Goal: Task Accomplishment & Management: Use online tool/utility

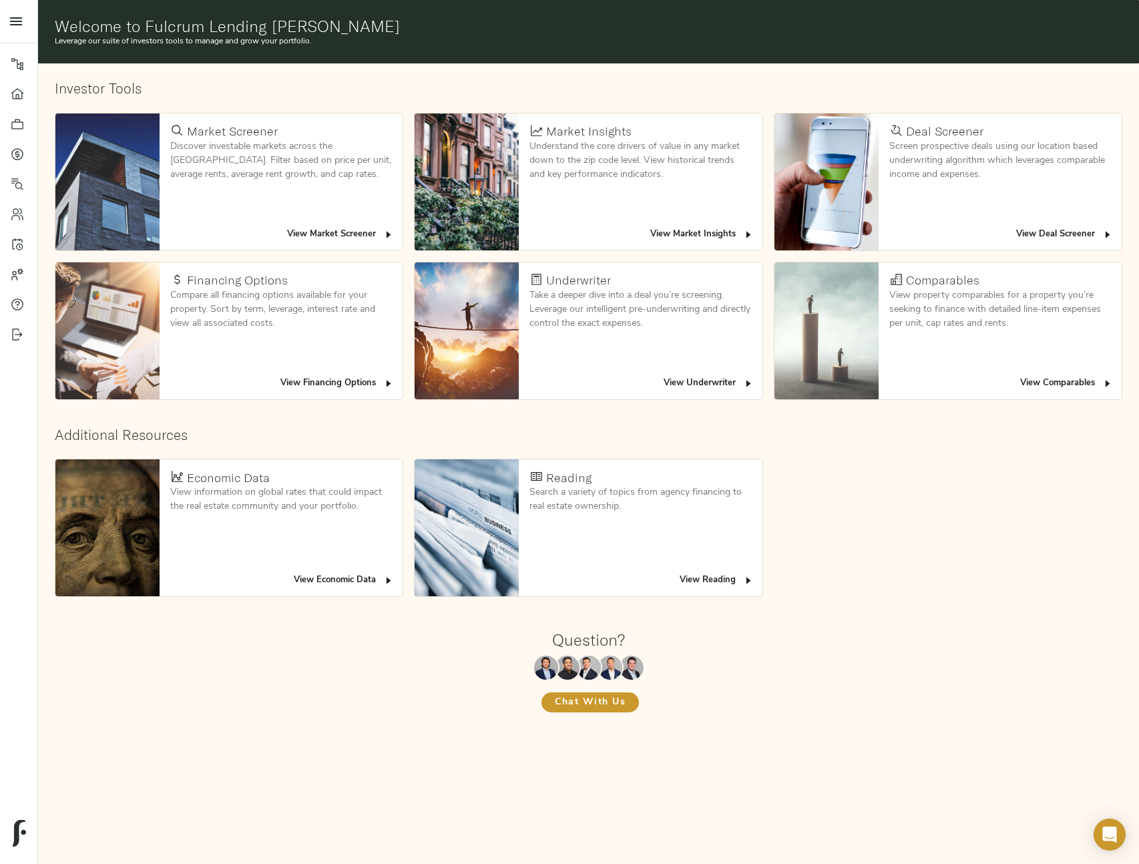
click at [1048, 238] on span "View Deal Screener" at bounding box center [1064, 234] width 97 height 15
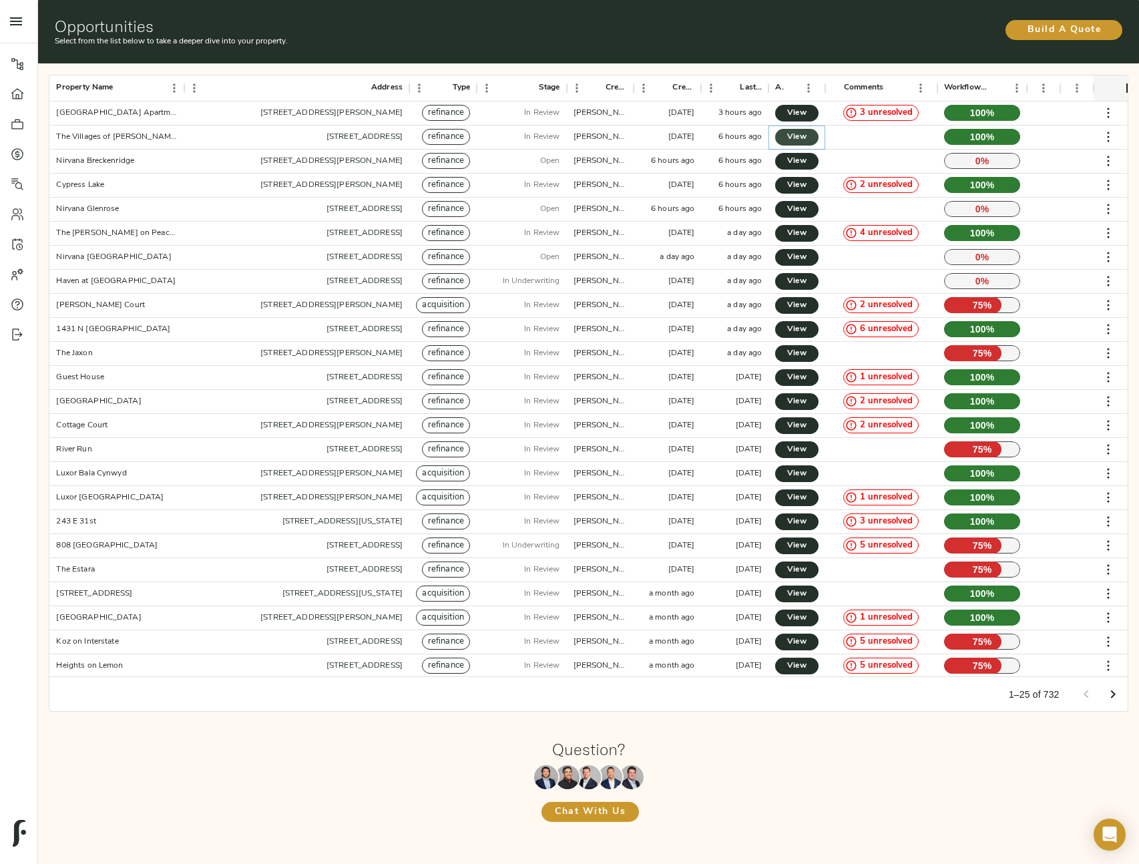
click at [795, 137] on span "View" at bounding box center [796, 137] width 16 height 14
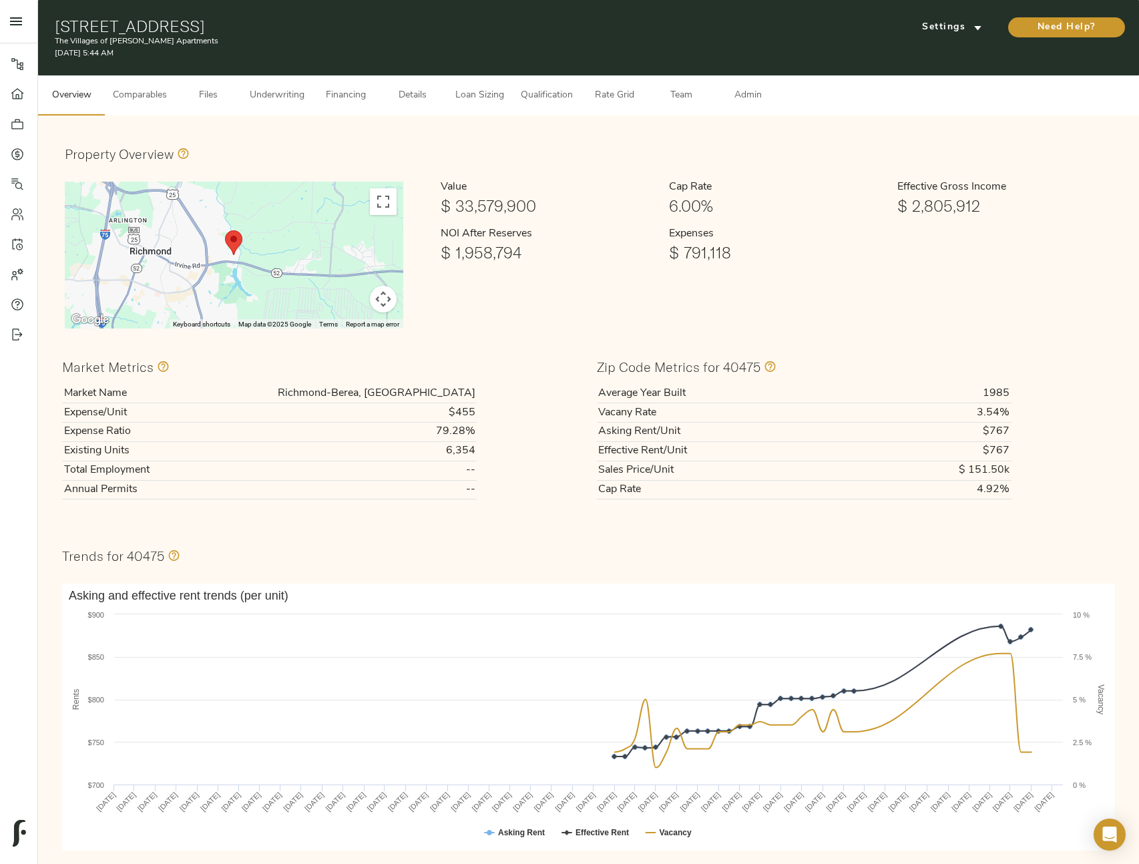
click at [734, 106] on button "Admin" at bounding box center [747, 95] width 67 height 40
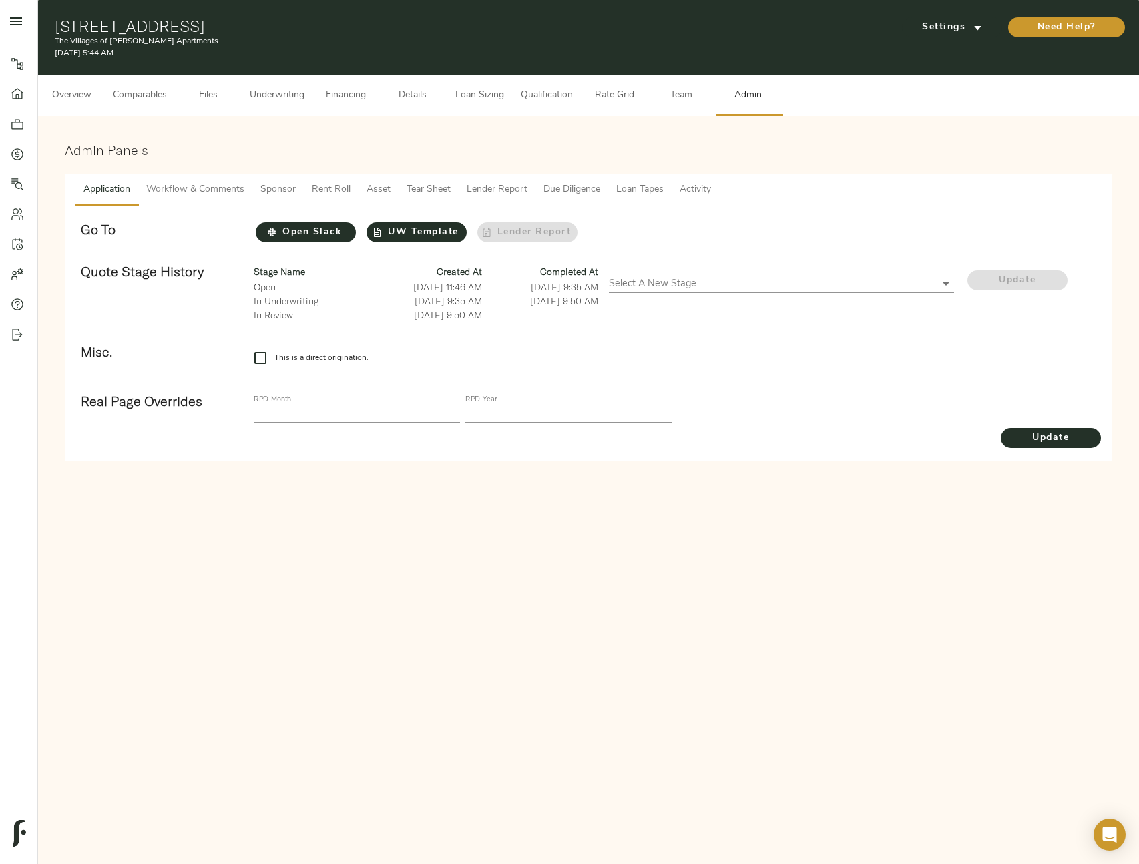
click at [479, 97] on span "Loan Sizing" at bounding box center [479, 95] width 51 height 17
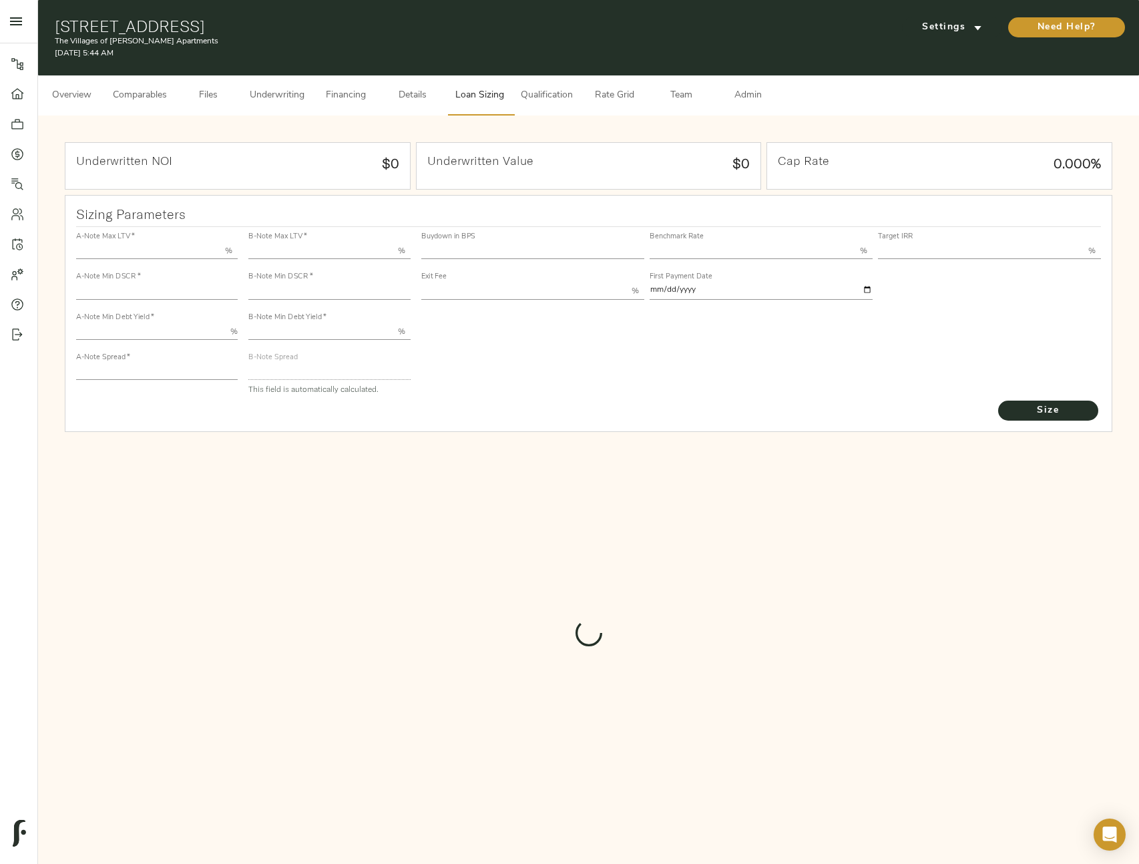
type input "55.000"
type input "1.4"
type input "10.00"
type input "245"
type input "80.000"
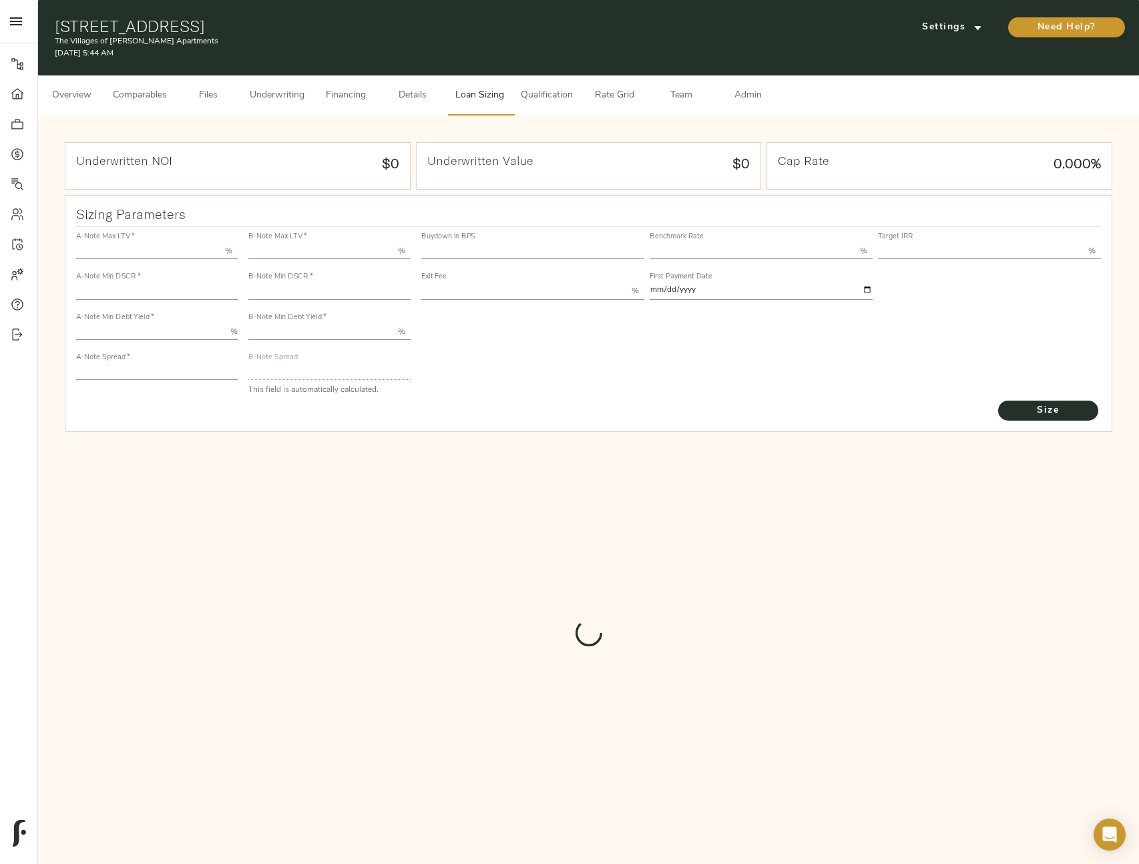
type input "1"
type input "2.00"
type input "828"
type input "0"
type input "3.68"
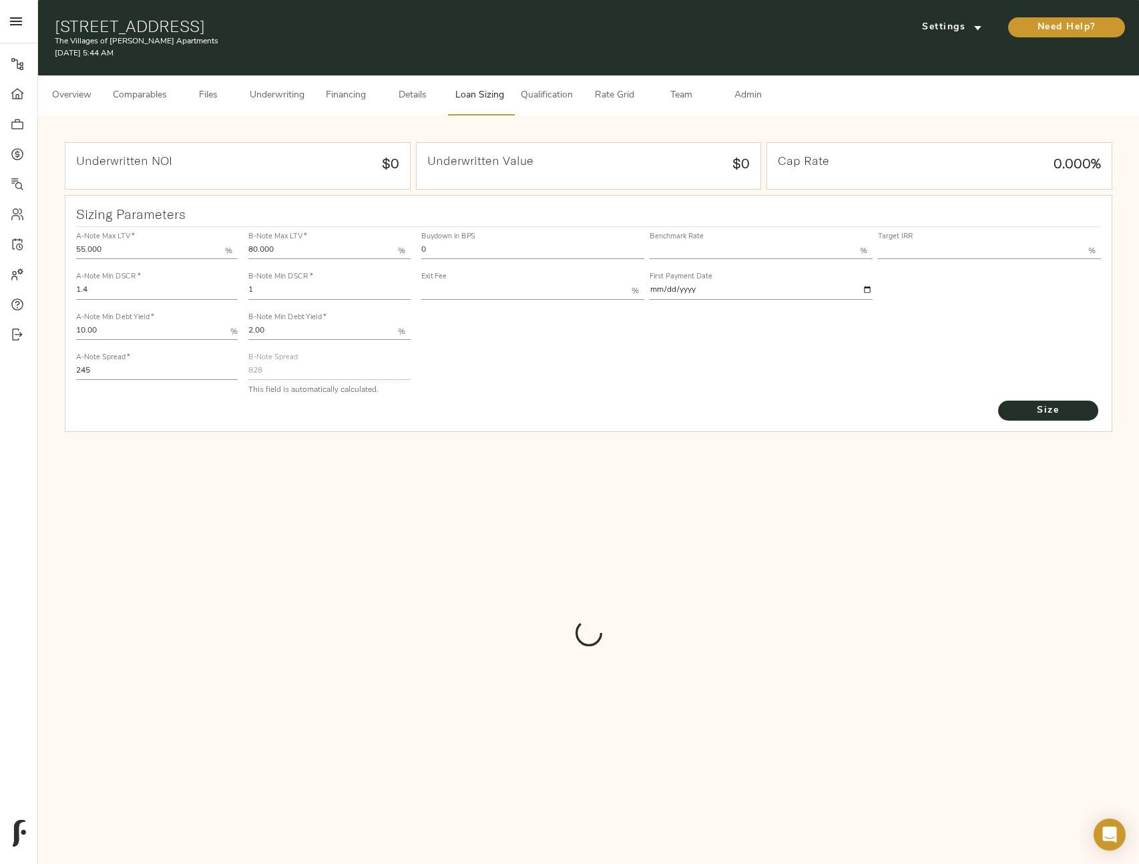
type input "13.00"
type input "1.00"
type input "[DATE]"
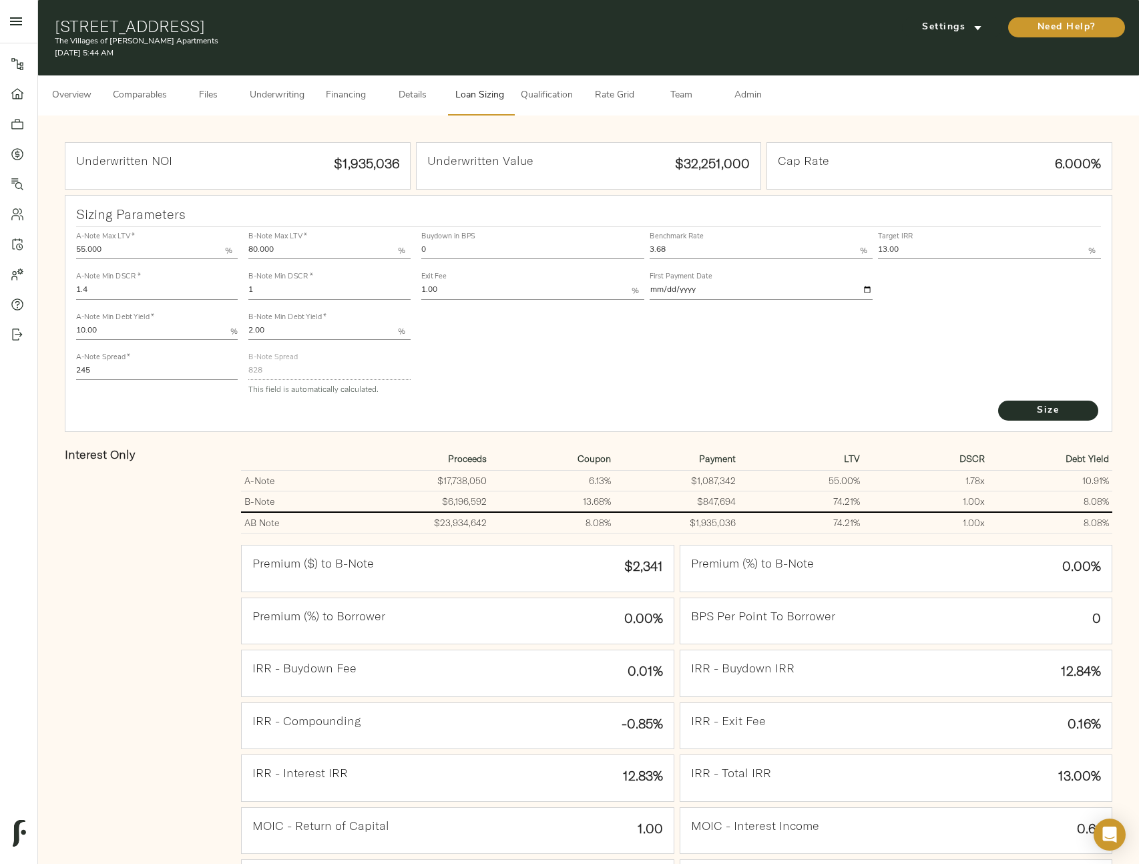
click at [748, 109] on button "Admin" at bounding box center [747, 95] width 67 height 40
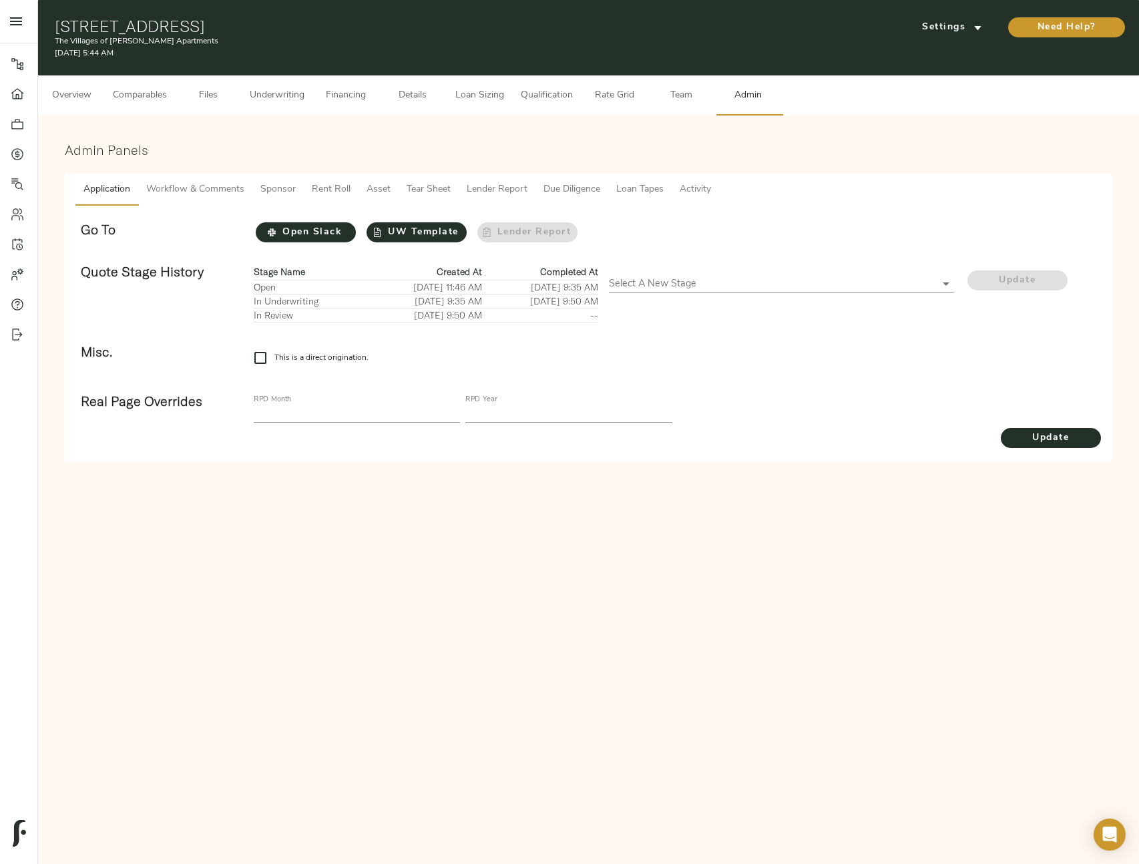
click at [684, 103] on button "Team" at bounding box center [680, 95] width 67 height 40
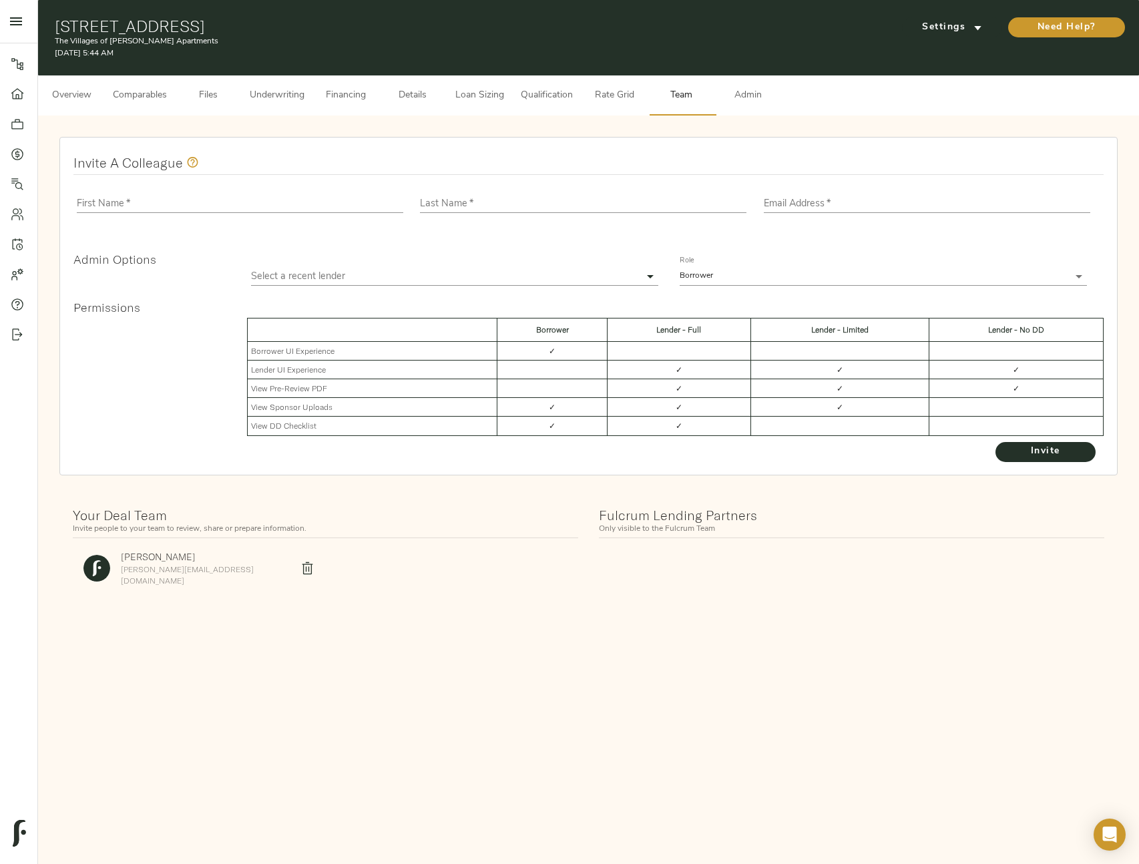
click at [611, 90] on span "Rate Grid" at bounding box center [614, 95] width 51 height 17
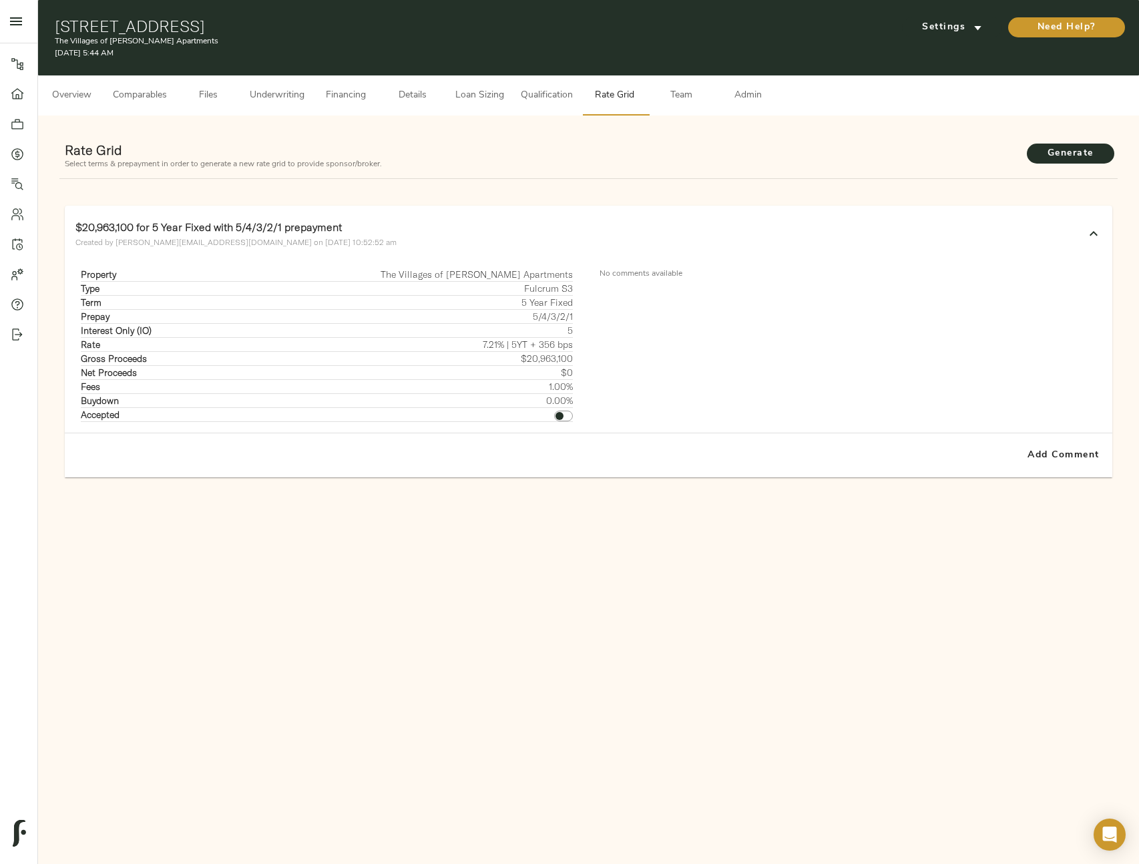
click at [566, 101] on span "Qualification" at bounding box center [547, 95] width 52 height 17
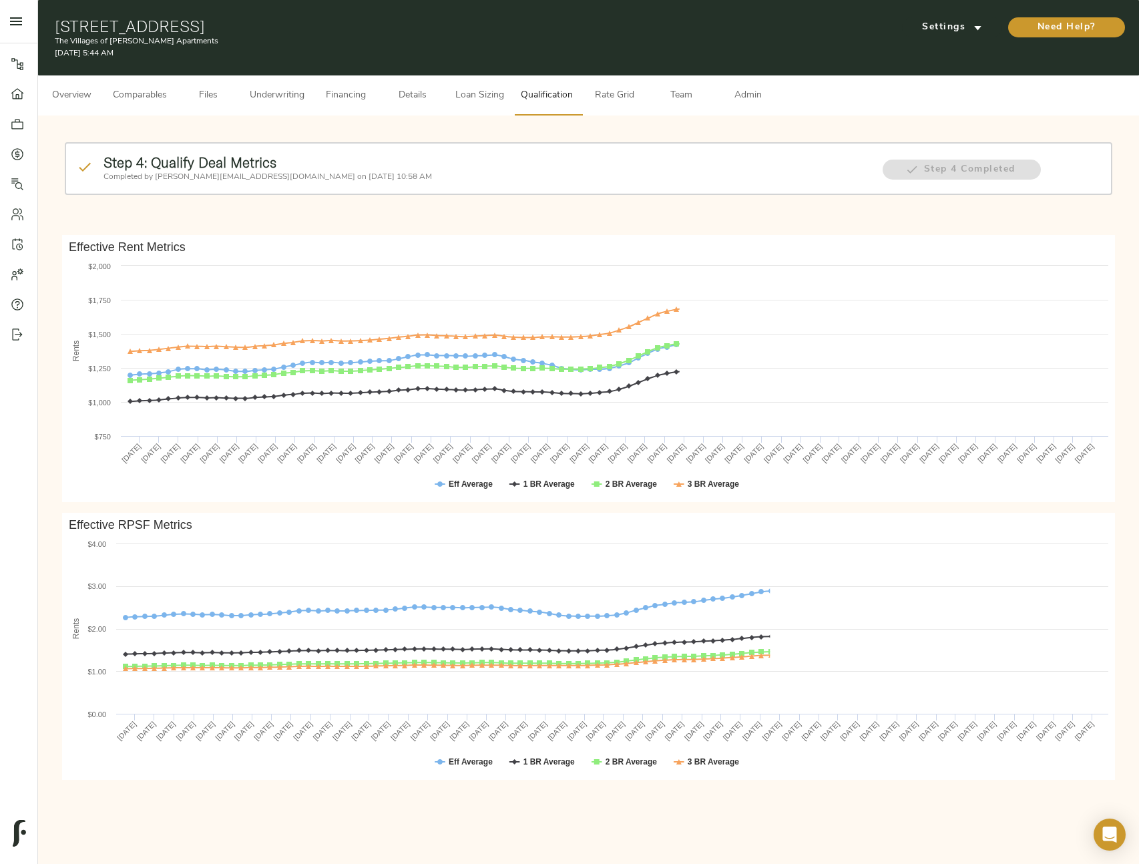
click at [489, 101] on span "Loan Sizing" at bounding box center [479, 95] width 51 height 17
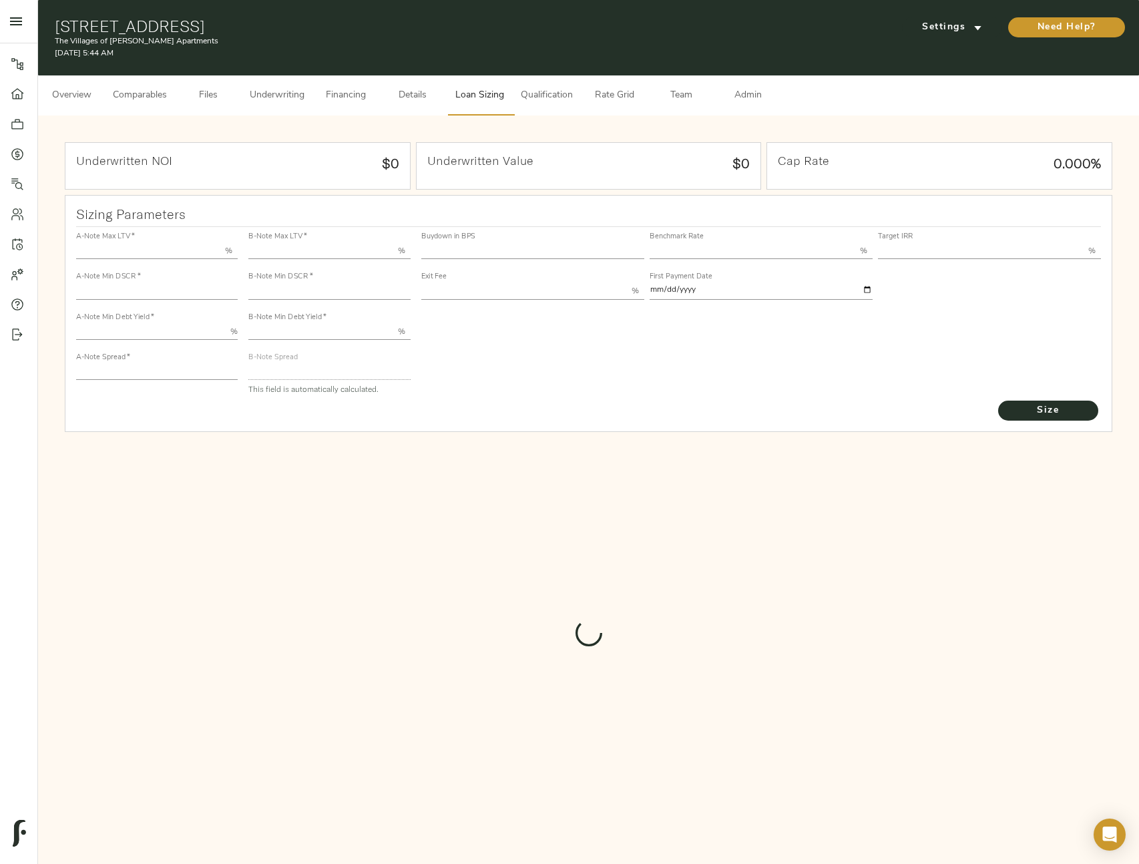
type input "55.000"
type input "1.4"
type input "10.00"
type input "245"
type input "80.000"
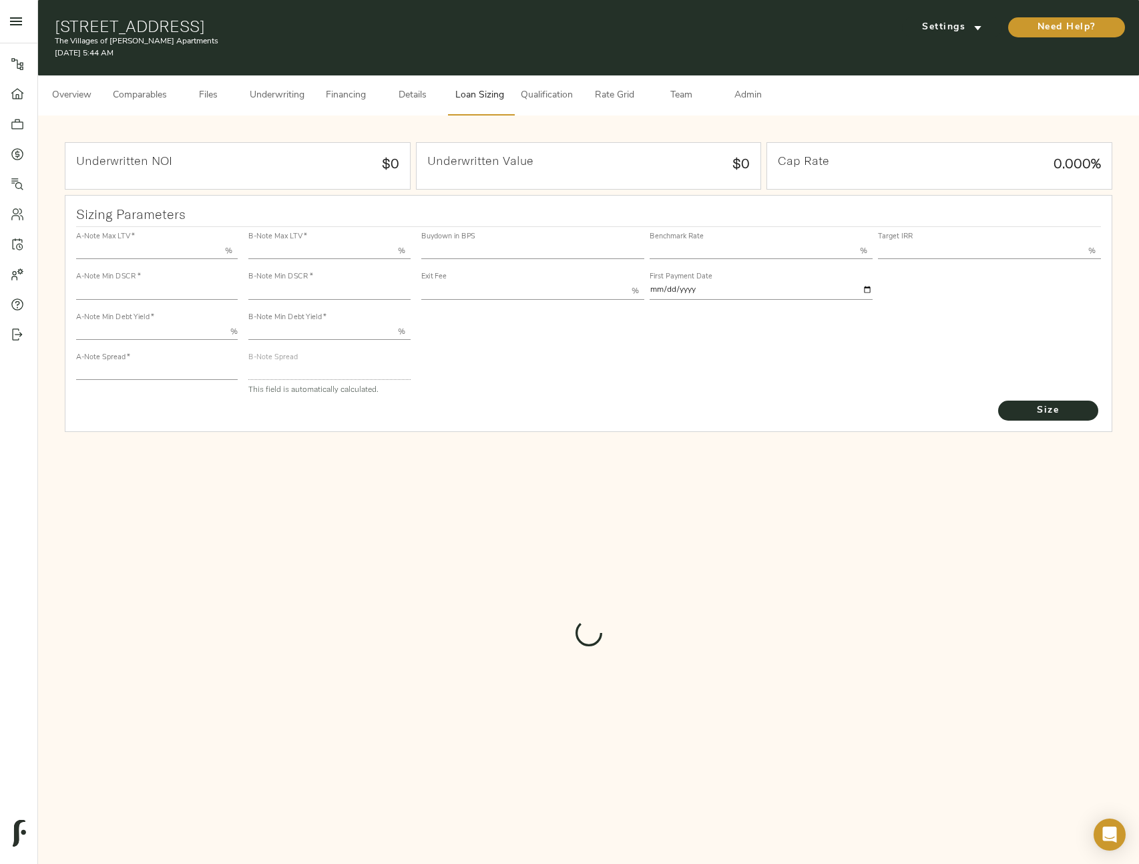
type input "1"
type input "2.00"
type input "828"
type input "0"
type input "3.68"
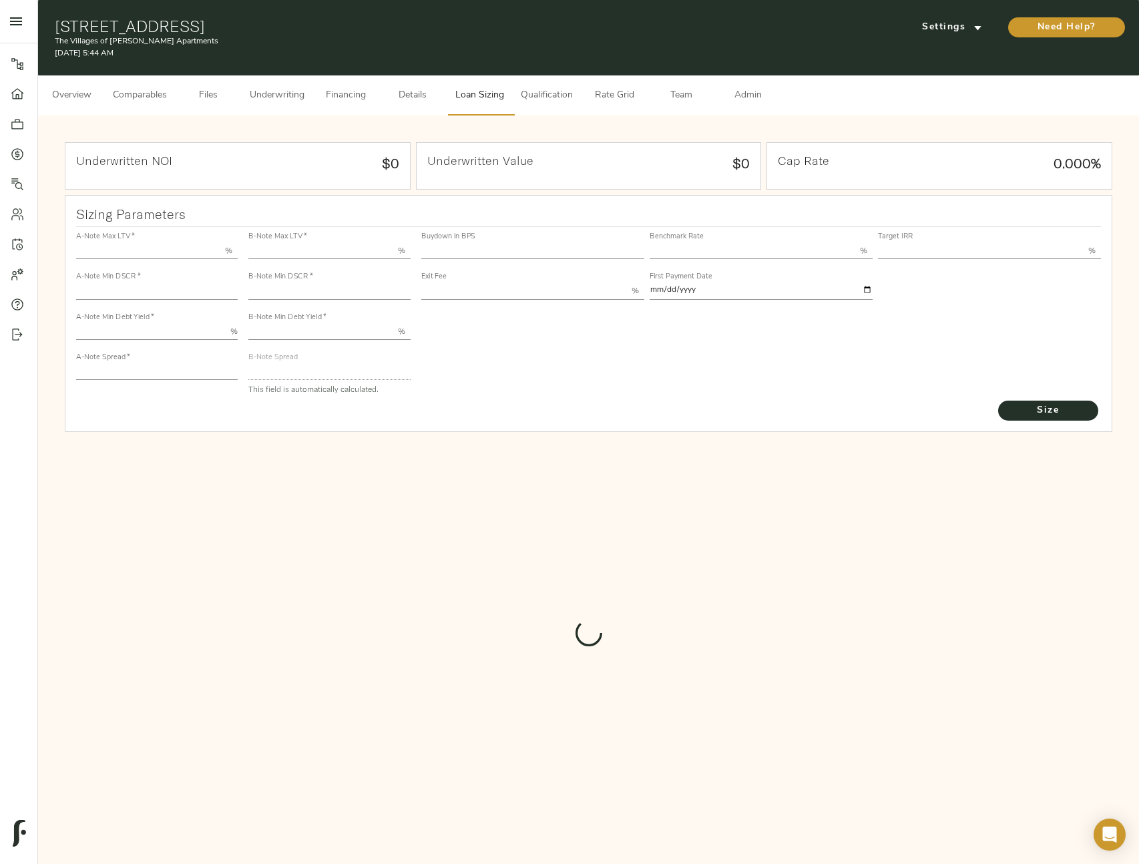
type input "13.00"
type input "1.00"
type input "[DATE]"
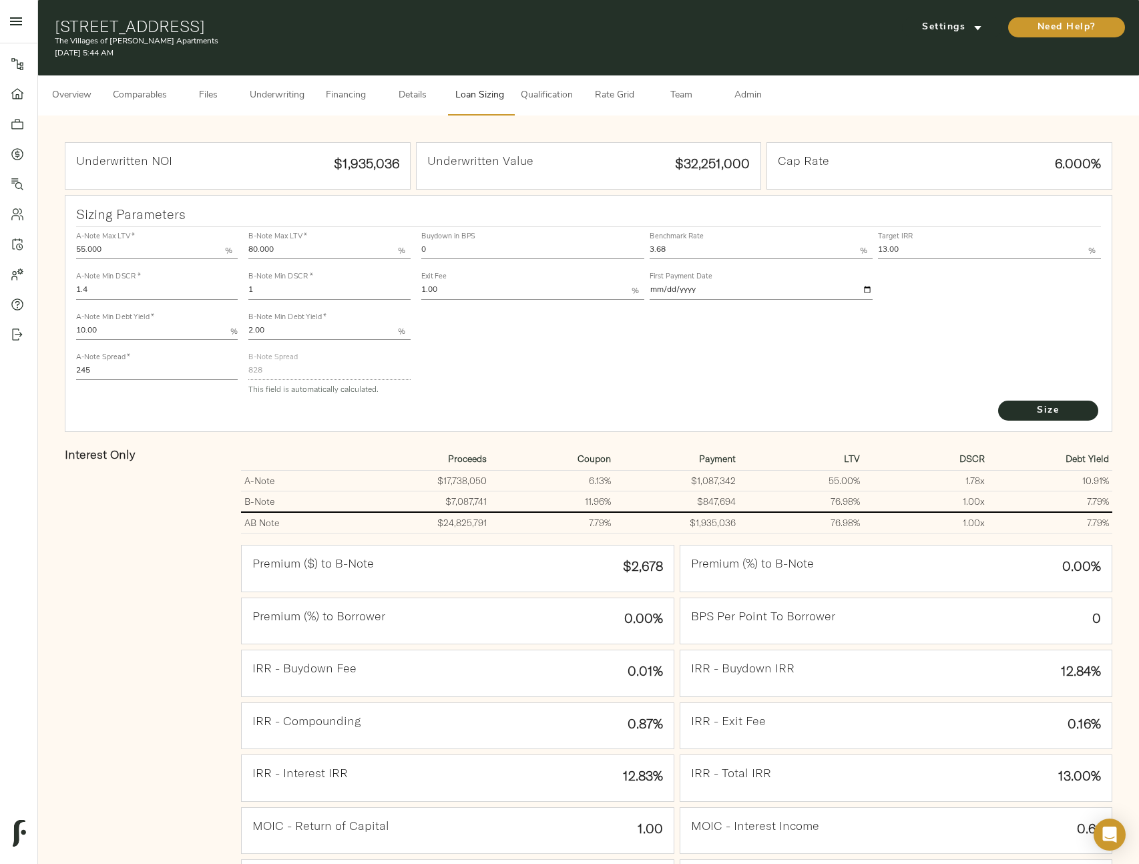
click at [403, 97] on span "Details" at bounding box center [412, 95] width 51 height 17
